Goal: Task Accomplishment & Management: Manage account settings

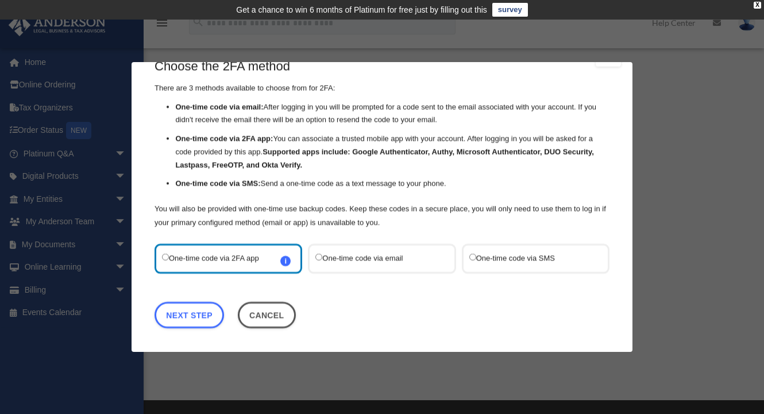
scroll to position [26, 0]
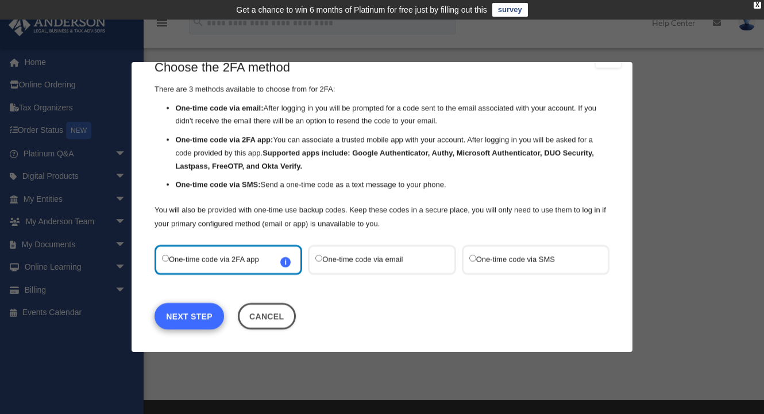
click at [195, 317] on link "Next Step" at bounding box center [190, 316] width 70 height 26
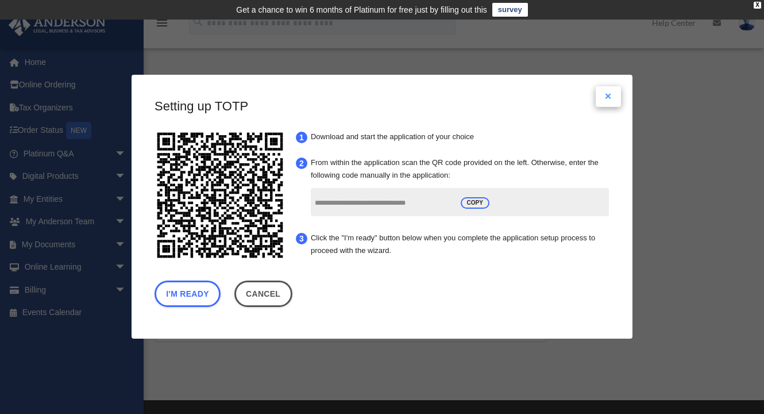
click at [610, 94] on button "Close modal" at bounding box center [608, 96] width 25 height 21
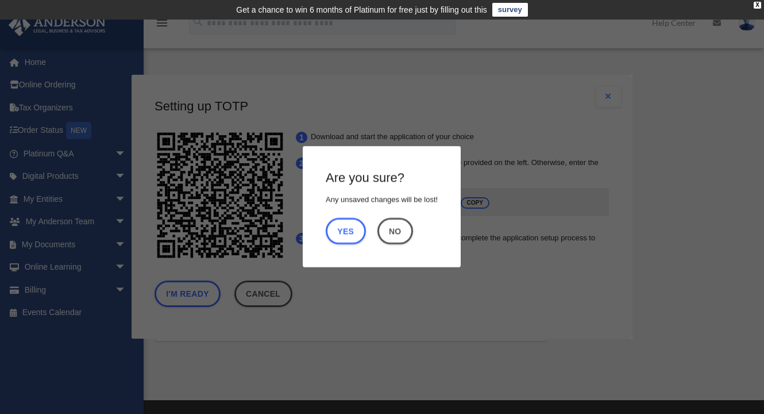
click at [623, 128] on div "Are you sure? Any unsaved changes will be lost! Yes No" at bounding box center [382, 207] width 501 height 264
click at [408, 233] on button "No" at bounding box center [395, 231] width 36 height 26
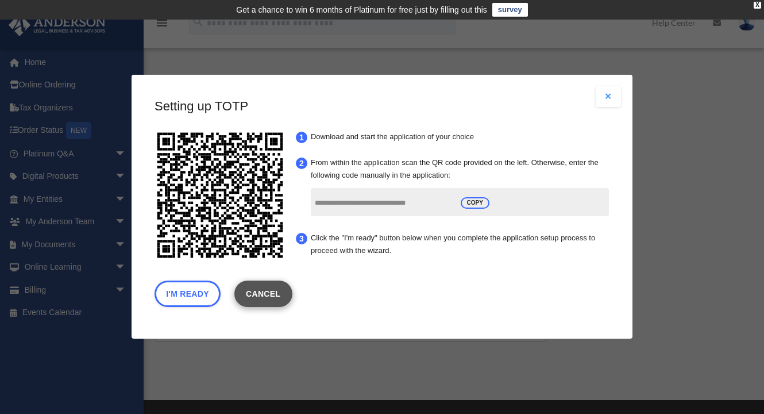
click at [270, 292] on link "Cancel" at bounding box center [263, 294] width 58 height 26
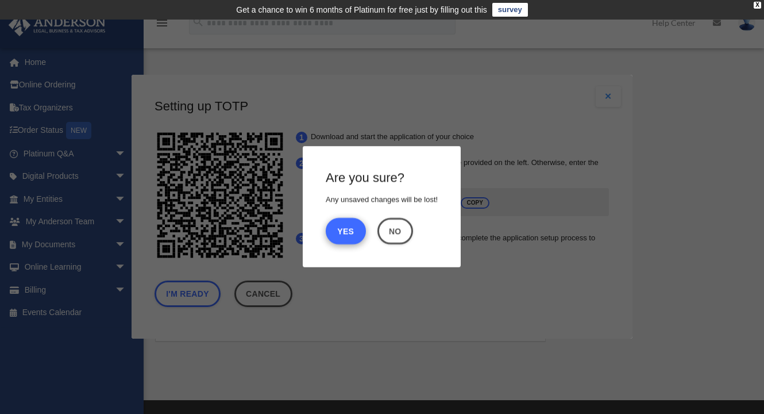
click at [349, 233] on button "Yes" at bounding box center [346, 231] width 40 height 26
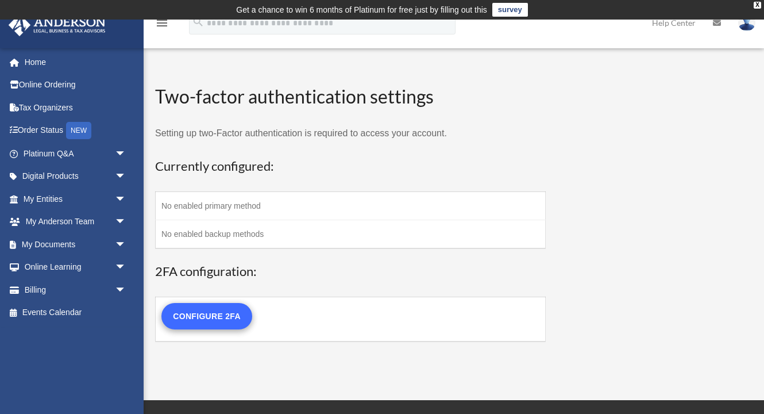
click at [223, 314] on link "Configure 2FA" at bounding box center [206, 316] width 91 height 26
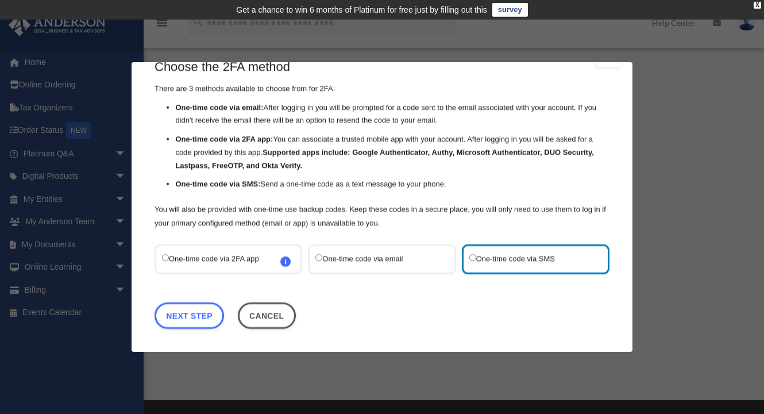
scroll to position [26, 0]
click at [198, 316] on link "Next Step" at bounding box center [190, 316] width 70 height 26
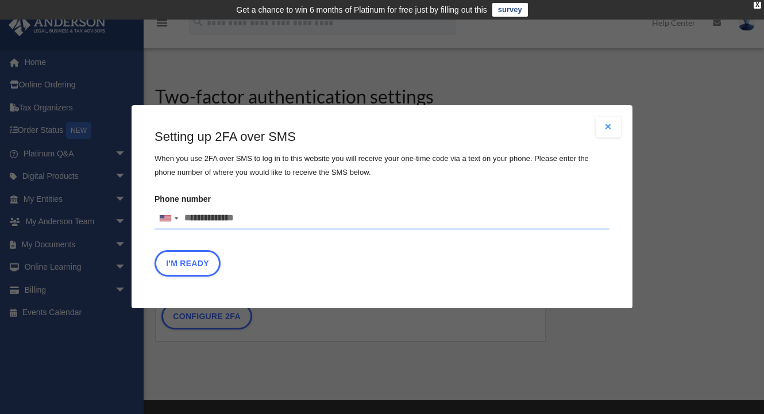
click at [247, 218] on input "Phone number United States +1 United Kingdom +44 Afghanistan (‫افغانستان‬‎) +93…" at bounding box center [382, 218] width 455 height 23
type input "**********"
click at [191, 265] on button "I'm Ready" at bounding box center [188, 263] width 66 height 26
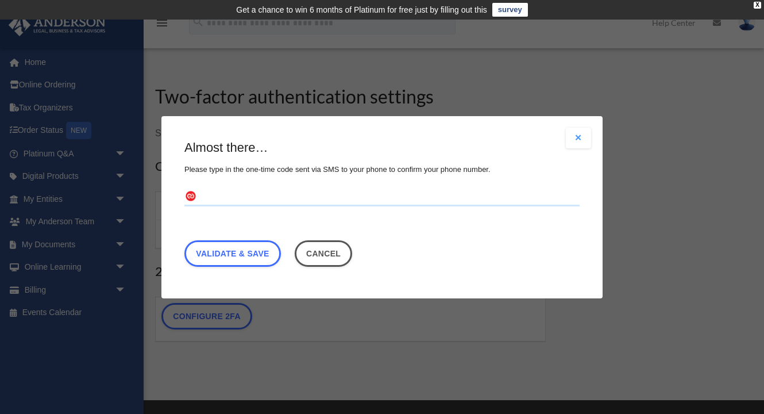
click at [228, 198] on input "text" at bounding box center [381, 196] width 395 height 18
type input "******"
click at [233, 255] on link "Validate & Save" at bounding box center [232, 253] width 97 height 26
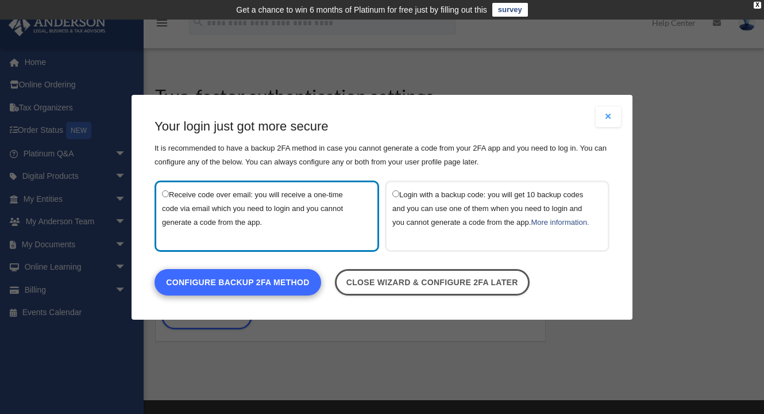
click at [256, 291] on link "Configure backup 2FA method" at bounding box center [238, 281] width 167 height 26
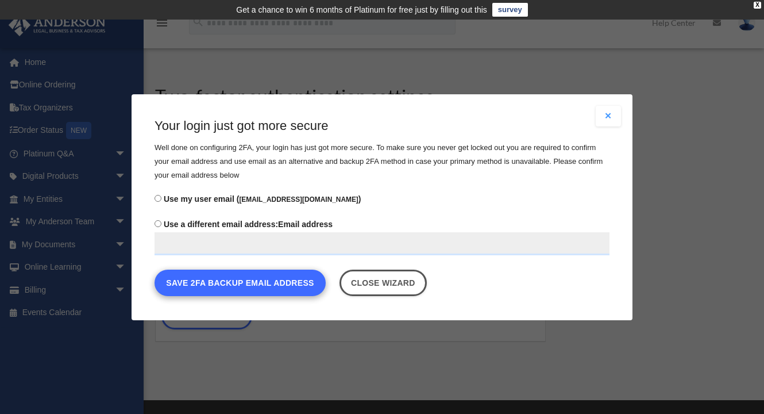
click at [247, 279] on button "Save 2FA backup email address" at bounding box center [240, 282] width 171 height 26
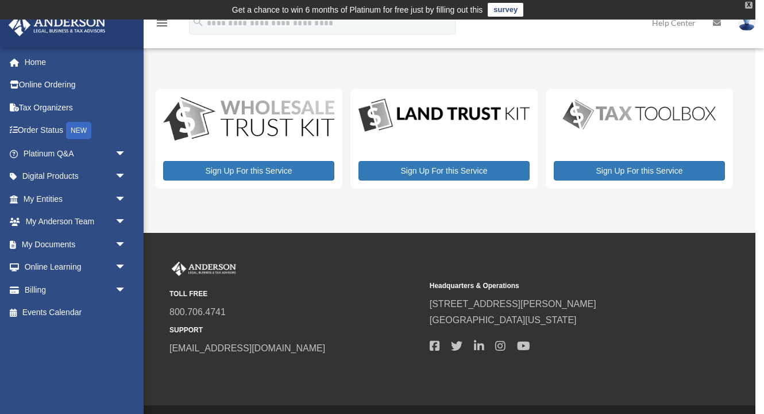
click at [749, 6] on div "X" at bounding box center [748, 5] width 7 height 7
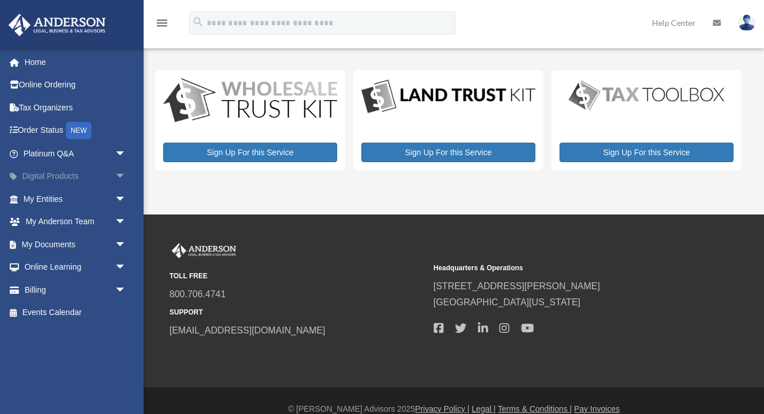
click at [59, 175] on link "Digital Products arrow_drop_down" at bounding box center [76, 176] width 136 height 23
click at [120, 218] on span "arrow_drop_down" at bounding box center [126, 222] width 23 height 24
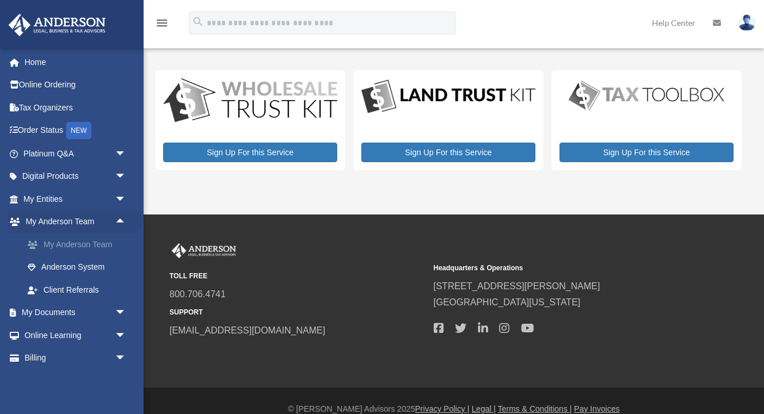
click at [91, 244] on link "My Anderson Team" at bounding box center [80, 244] width 128 height 23
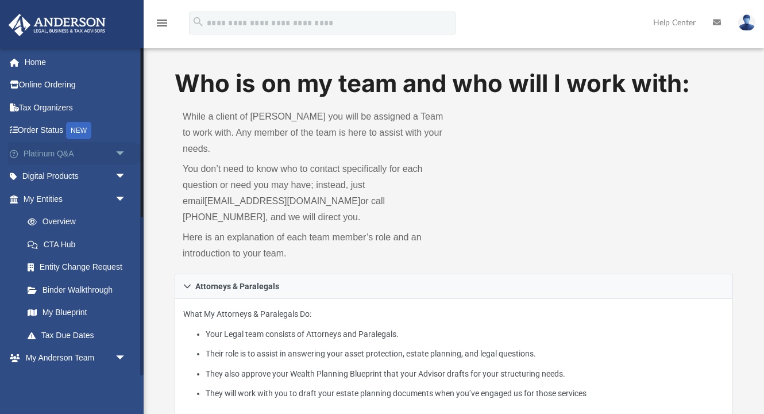
click at [121, 153] on span "arrow_drop_down" at bounding box center [126, 154] width 23 height 24
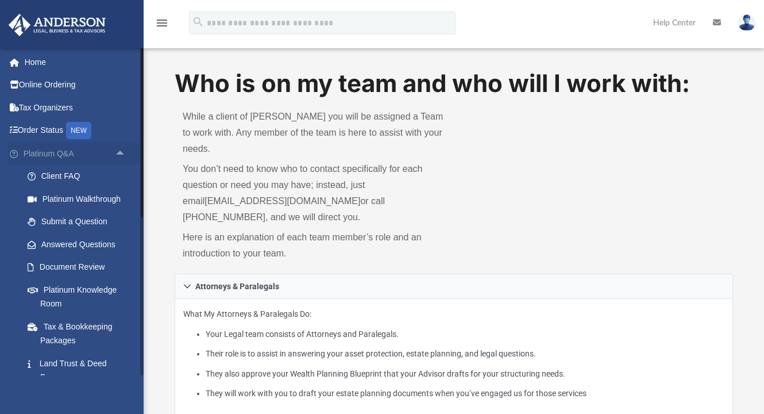
click at [121, 153] on span "arrow_drop_up" at bounding box center [126, 154] width 23 height 24
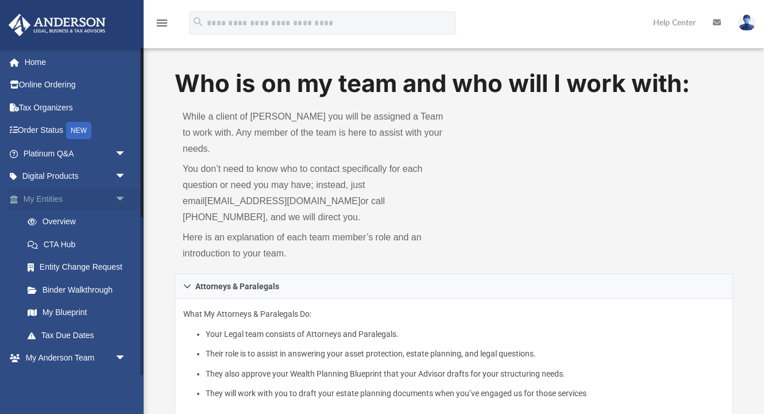
click at [91, 201] on link "My Entities arrow_drop_down" at bounding box center [76, 198] width 136 height 23
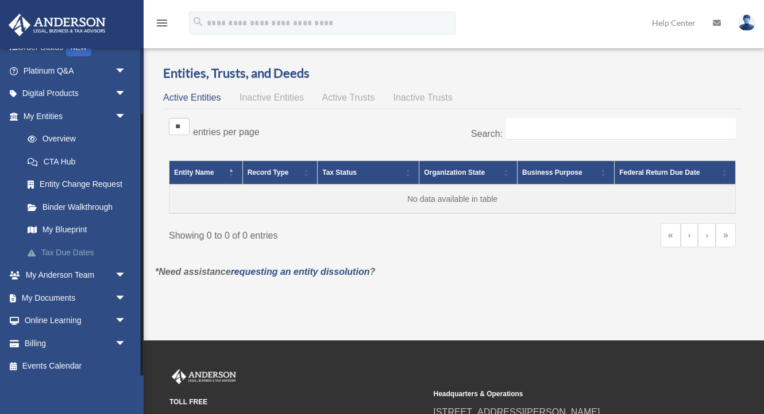
scroll to position [82, 0]
click at [119, 295] on span "arrow_drop_down" at bounding box center [126, 299] width 23 height 24
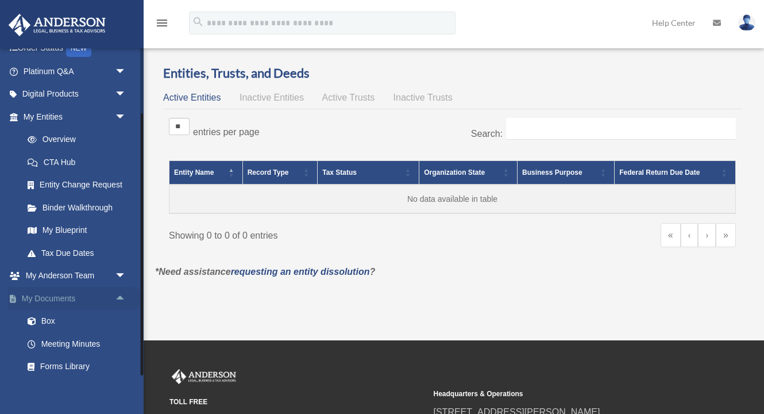
click at [119, 295] on span "arrow_drop_up" at bounding box center [126, 299] width 23 height 24
click at [120, 336] on span "arrow_drop_down" at bounding box center [126, 344] width 23 height 24
click at [120, 336] on span "arrow_drop_up" at bounding box center [126, 344] width 23 height 24
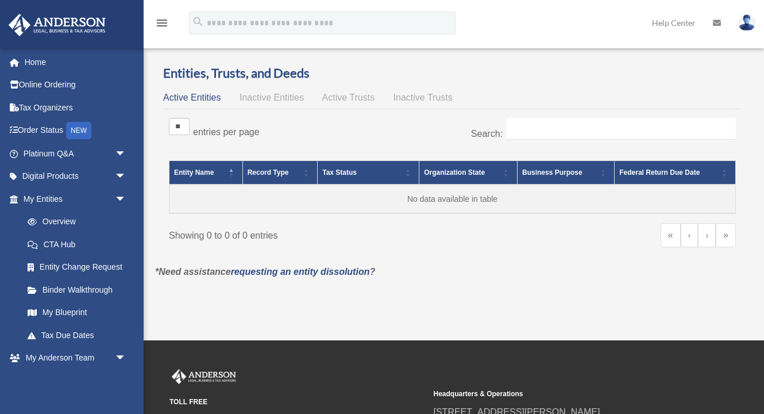
scroll to position [0, 0]
click at [747, 21] on img at bounding box center [746, 22] width 17 height 17
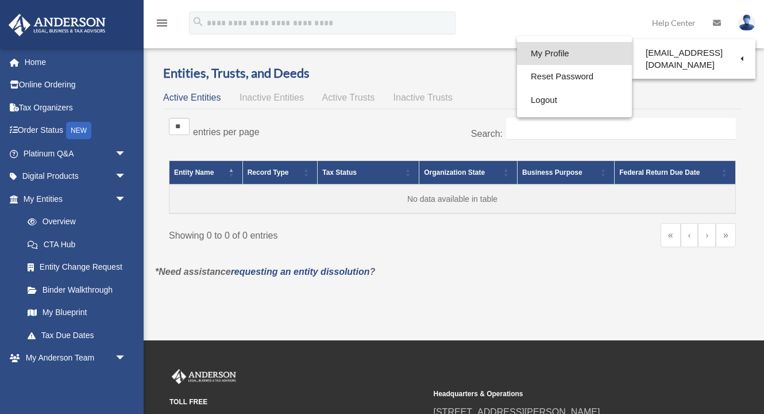
click at [557, 49] on link "My Profile" at bounding box center [574, 54] width 115 height 24
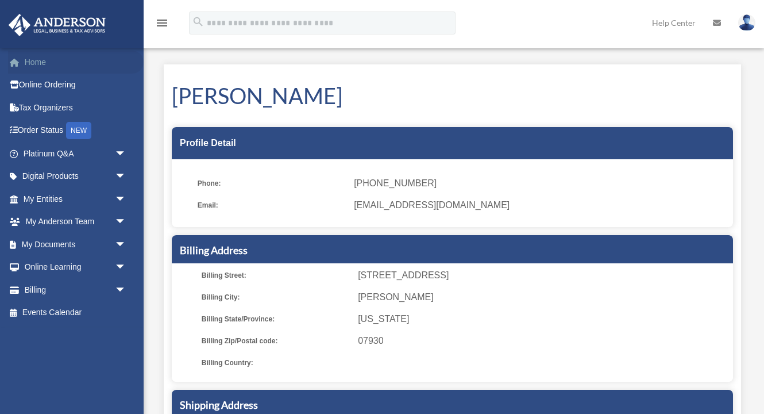
click at [38, 60] on link "Home" at bounding box center [76, 62] width 136 height 23
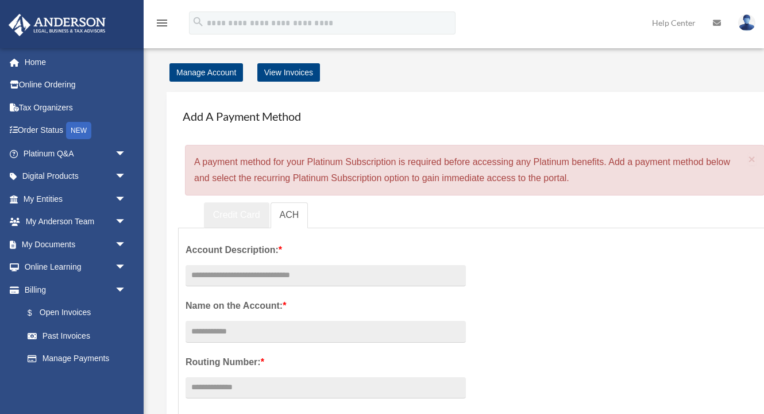
click at [244, 216] on link "Credit Card" at bounding box center [236, 215] width 65 height 26
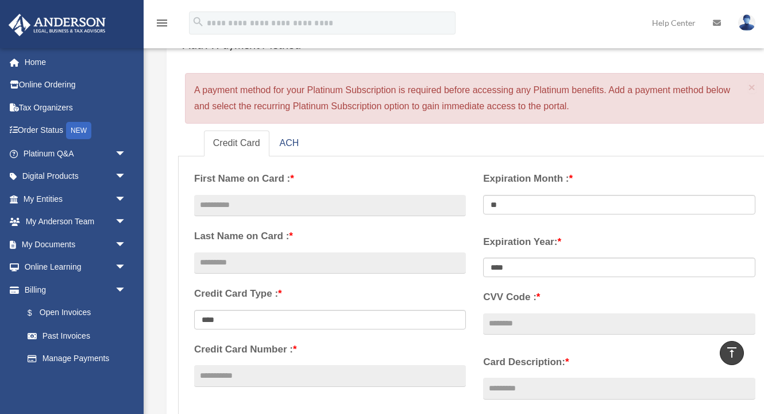
scroll to position [68, 0]
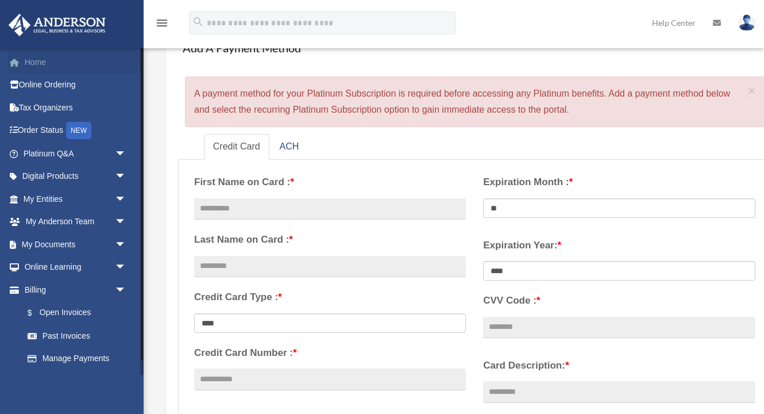
click at [38, 62] on link "Home" at bounding box center [76, 62] width 136 height 23
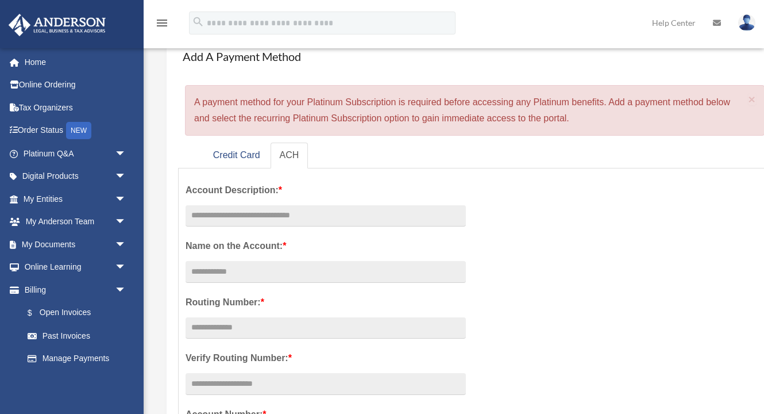
scroll to position [62, 0]
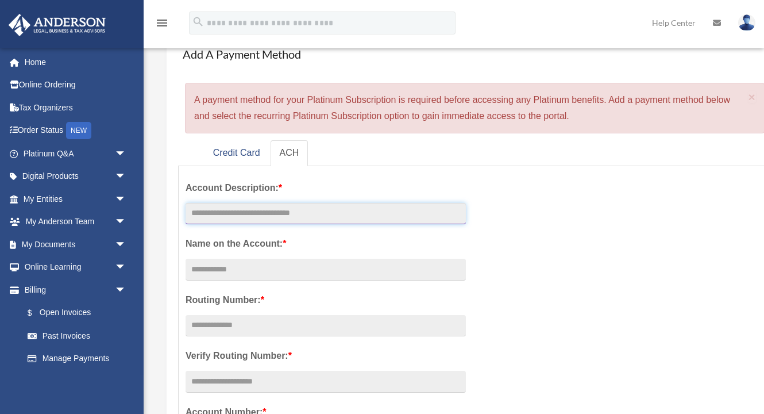
click at [273, 216] on input "text" at bounding box center [326, 214] width 280 height 22
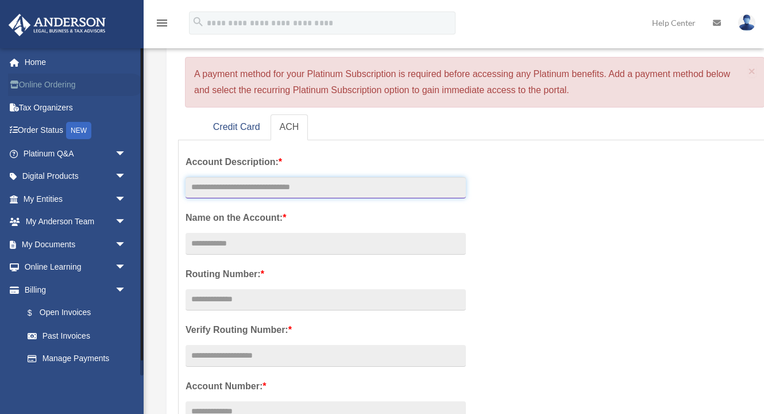
scroll to position [0, 0]
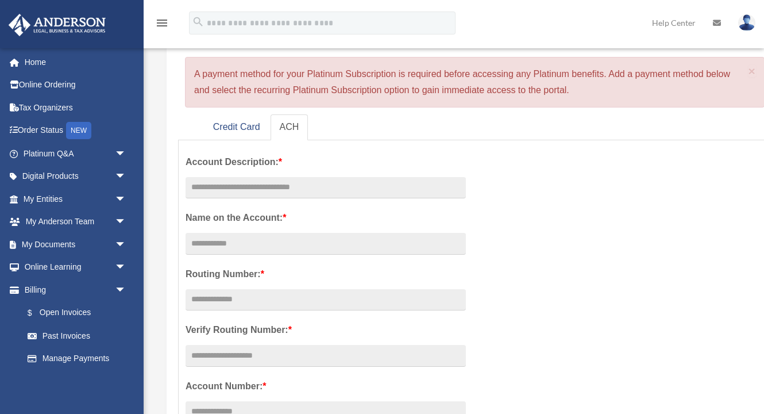
click at [747, 21] on img at bounding box center [746, 22] width 17 height 17
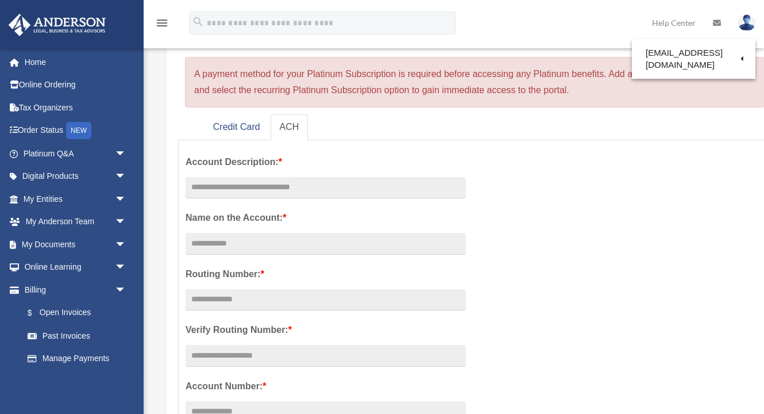
click at [747, 21] on img at bounding box center [746, 22] width 17 height 17
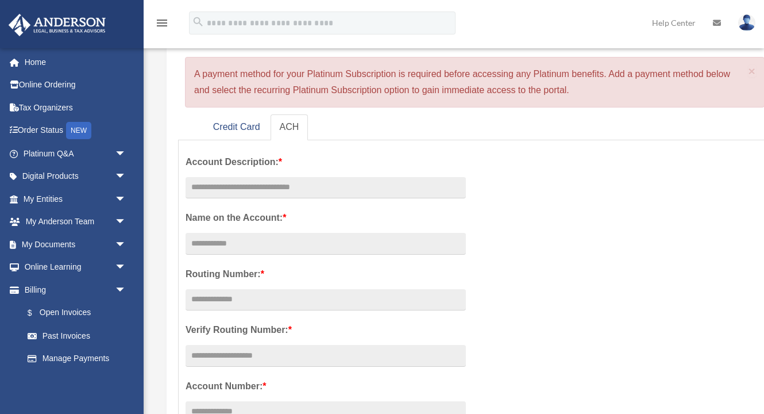
click at [747, 21] on img at bounding box center [746, 22] width 17 height 17
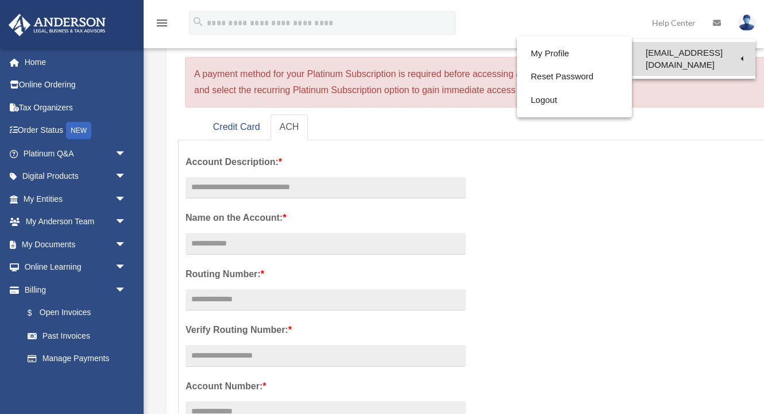
click at [670, 52] on link "[EMAIL_ADDRESS][DOMAIN_NAME]" at bounding box center [694, 59] width 124 height 34
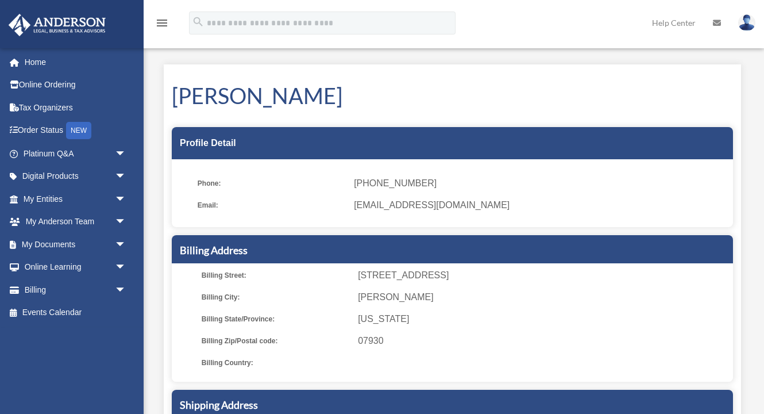
click at [747, 26] on img at bounding box center [746, 22] width 17 height 17
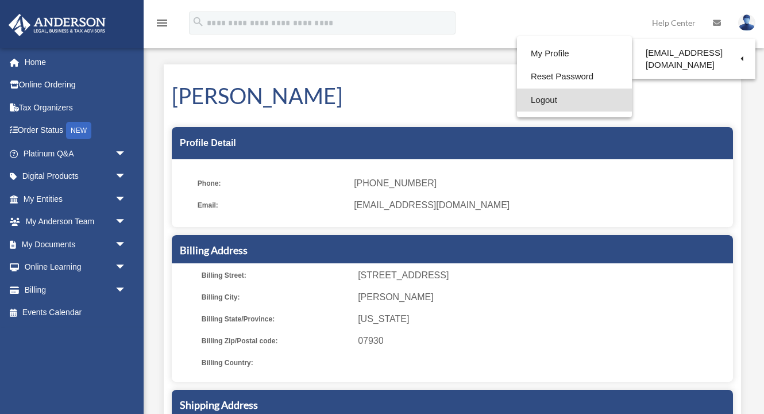
click at [571, 98] on link "Logout" at bounding box center [574, 100] width 115 height 24
